Goal: Find specific page/section: Locate item on page

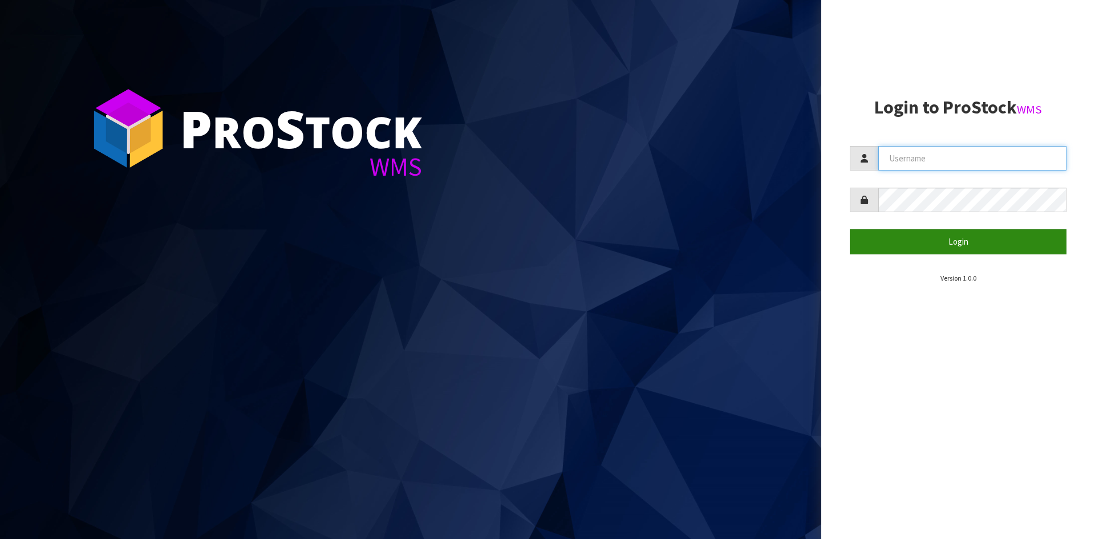
type input "[PERSON_NAME][EMAIL_ADDRESS][DOMAIN_NAME]"
click at [964, 247] on button "Login" at bounding box center [958, 241] width 217 height 25
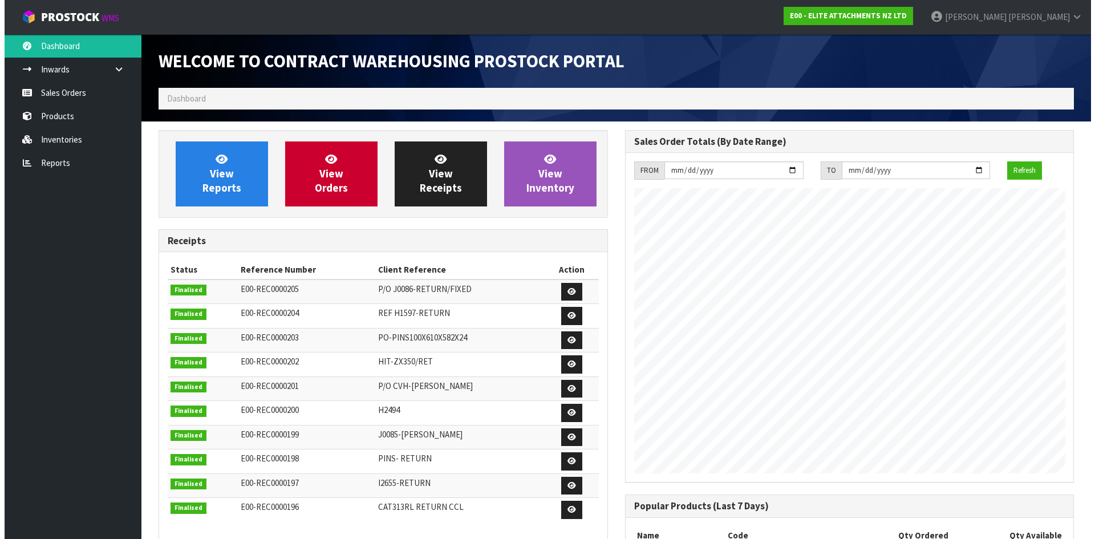
scroll to position [466, 466]
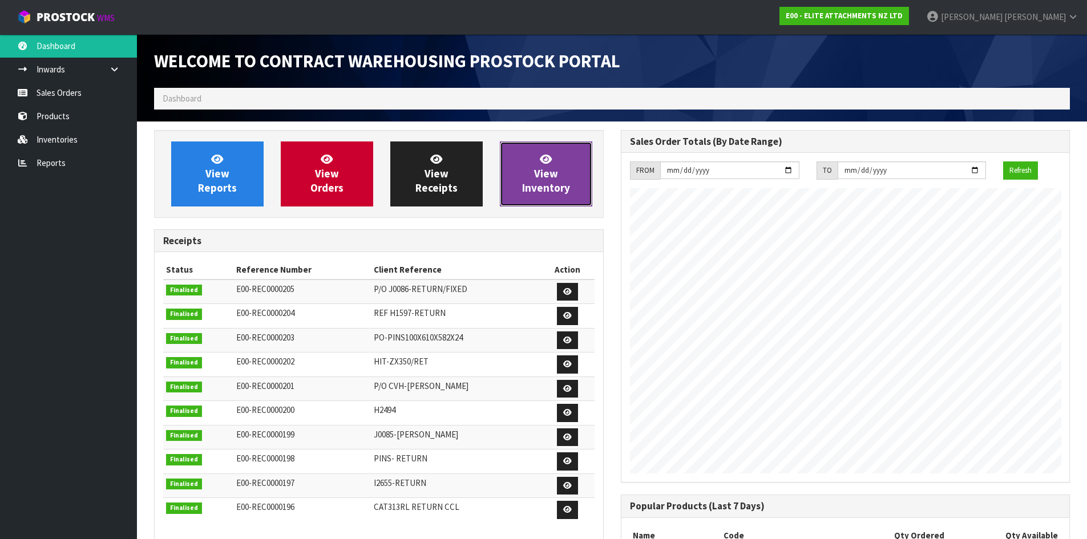
click at [540, 175] on span "View Inventory" at bounding box center [546, 173] width 48 height 43
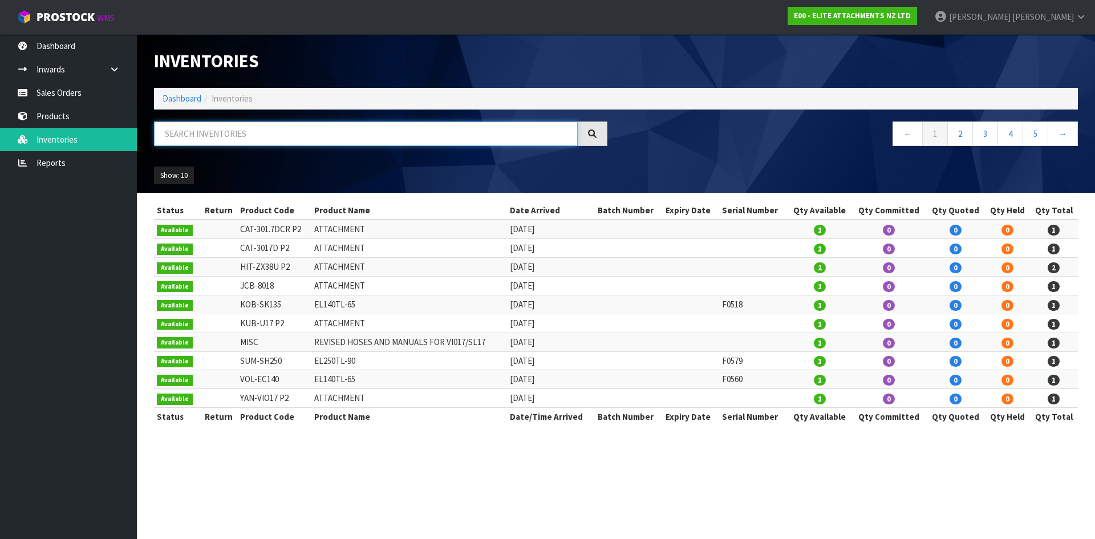
click at [186, 134] on input "text" at bounding box center [366, 134] width 424 height 25
paste input "GEN-HGPIN-49.8X338"
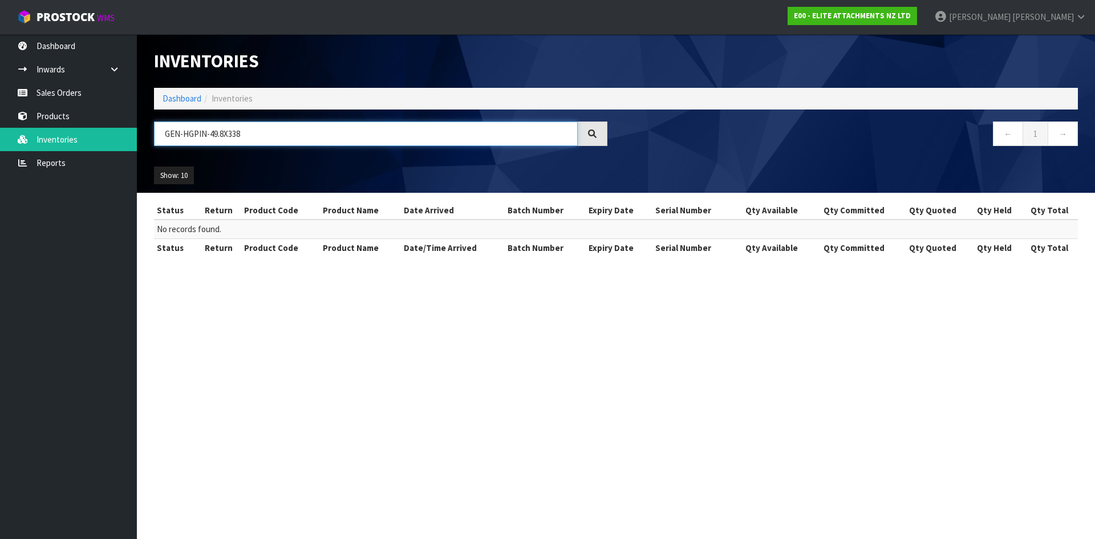
drag, startPoint x: 246, startPoint y: 132, endPoint x: 139, endPoint y: 143, distance: 107.8
click at [139, 143] on header "Inventories Dashboard Inventories GEN-HGPIN-49.8X338 ← 1 → Show: 10 5 10 25 50 …" at bounding box center [616, 113] width 958 height 159
paste input "PINS49.8X338X300x17H"
drag, startPoint x: 261, startPoint y: 134, endPoint x: 180, endPoint y: 128, distance: 81.2
click at [180, 128] on input "PINS49.8X338X300X17H" at bounding box center [366, 134] width 424 height 25
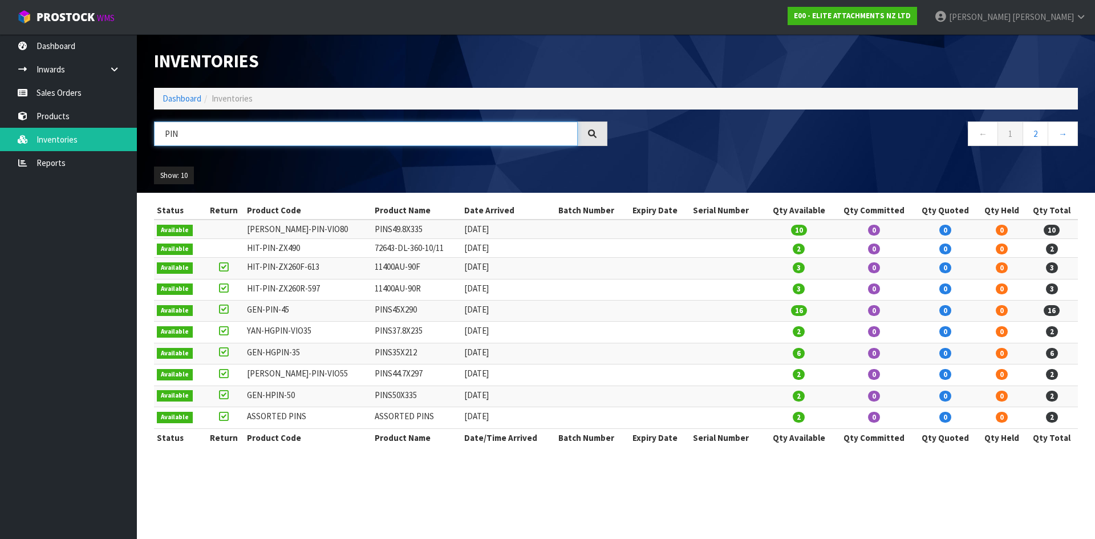
click at [209, 133] on input "PIN" at bounding box center [366, 134] width 424 height 25
drag, startPoint x: 209, startPoint y: 133, endPoint x: 151, endPoint y: 135, distance: 58.2
click at [151, 135] on div "PIN" at bounding box center [380, 138] width 471 height 33
paste input "S49.8X338"
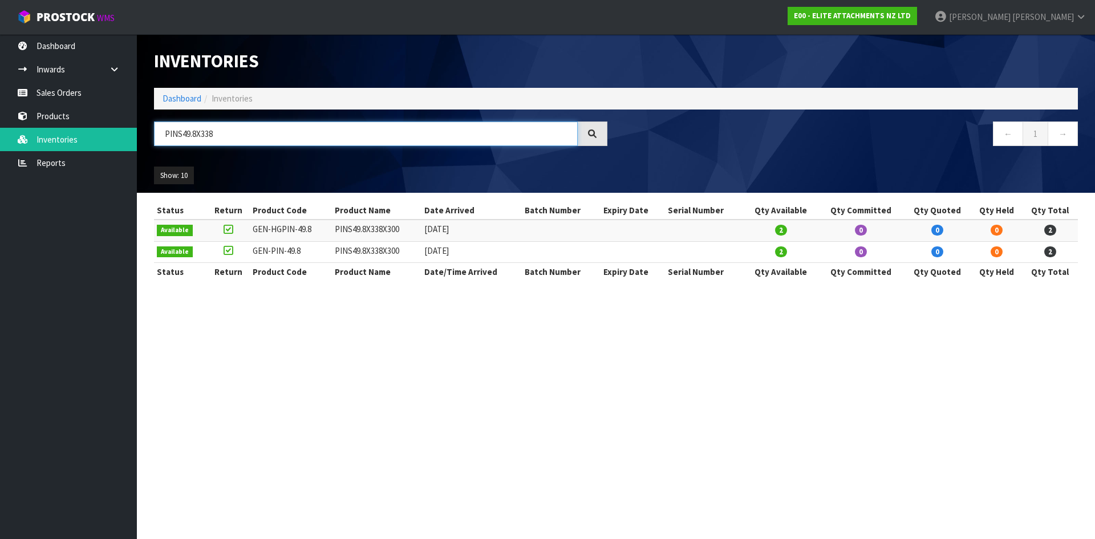
type input "PINS49.8X338"
